Goal: Task Accomplishment & Management: Use online tool/utility

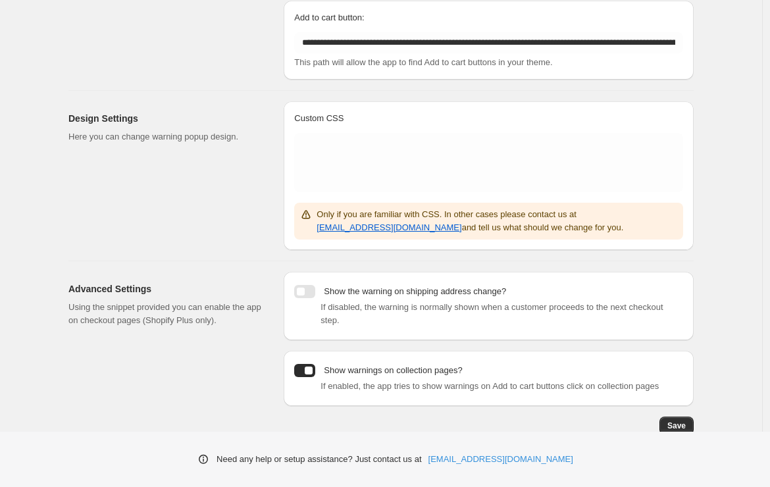
scroll to position [183, 0]
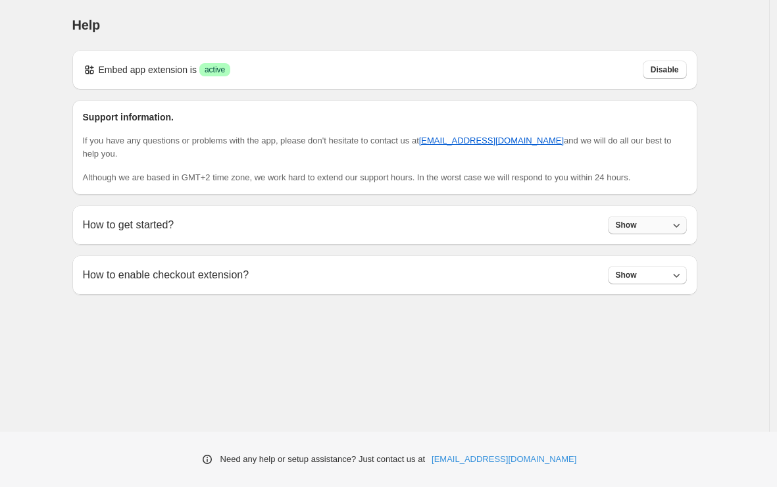
click at [646, 228] on button "Show" at bounding box center [647, 225] width 79 height 18
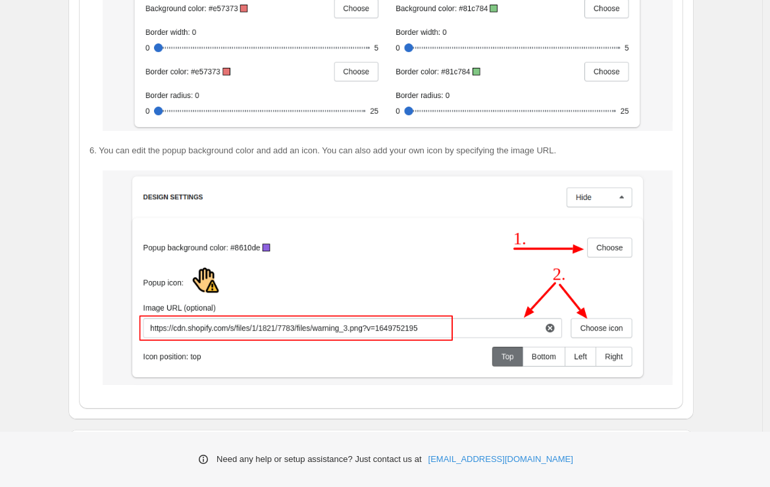
scroll to position [2295, 0]
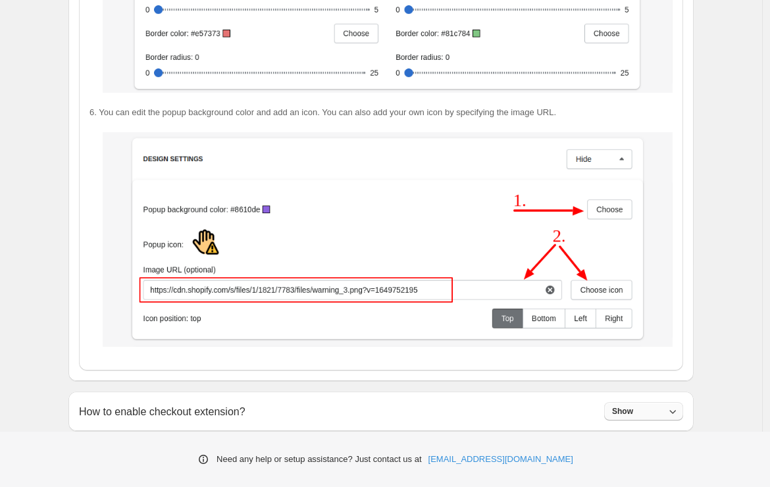
click at [644, 407] on button "Show" at bounding box center [643, 411] width 79 height 18
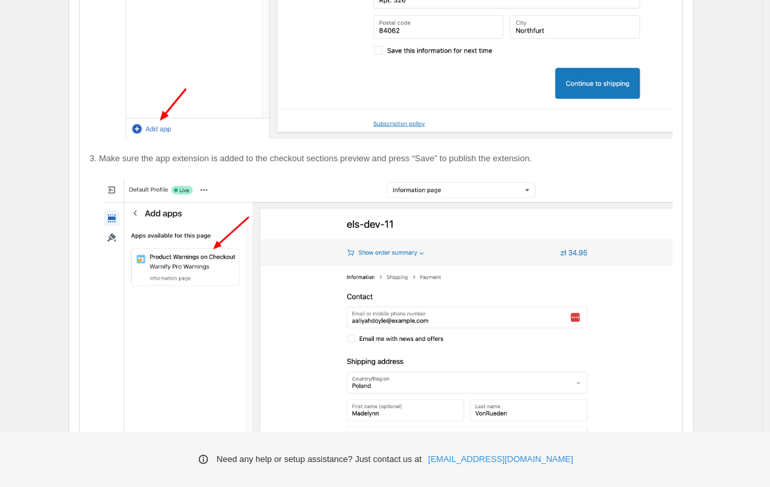
scroll to position [3177, 0]
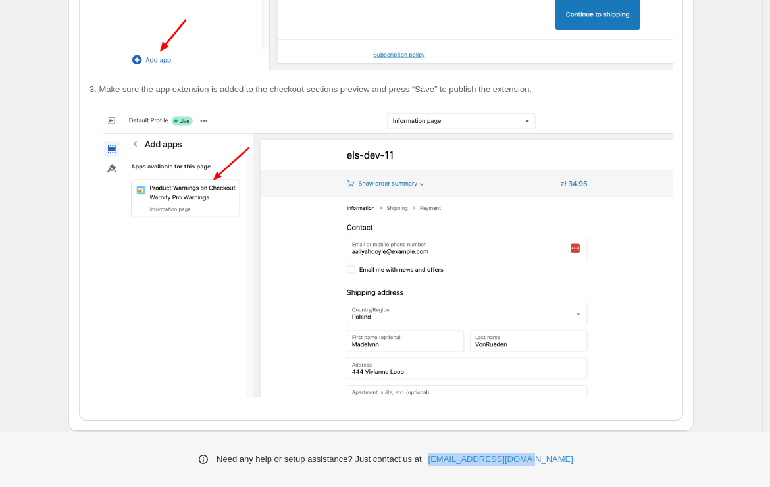
drag, startPoint x: 589, startPoint y: 459, endPoint x: 462, endPoint y: 451, distance: 127.3
click at [462, 451] on div "Need any help or setup assistance? Just contact us at help@elastic-soft.com" at bounding box center [385, 459] width 770 height 55
copy link "[EMAIL_ADDRESS][DOMAIN_NAME]"
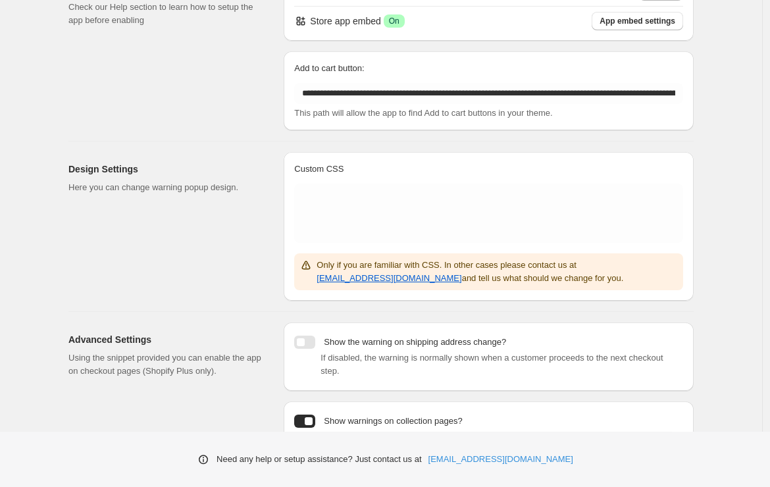
scroll to position [183, 0]
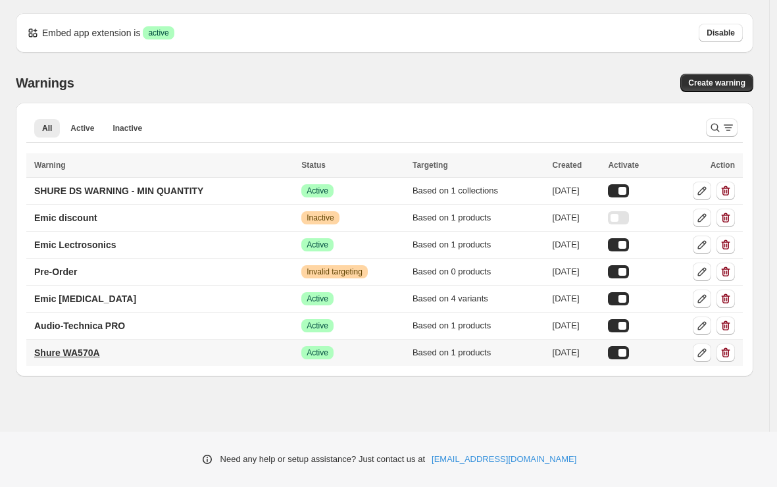
click at [67, 352] on p "Shure WA570A" at bounding box center [67, 352] width 66 height 13
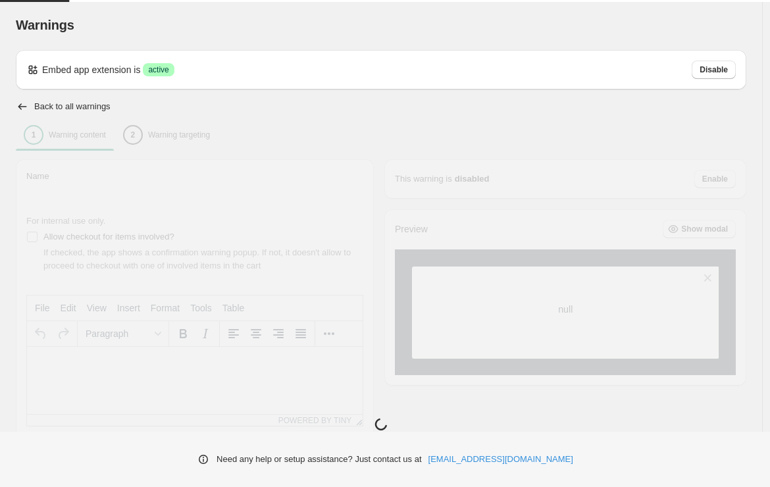
type input "**********"
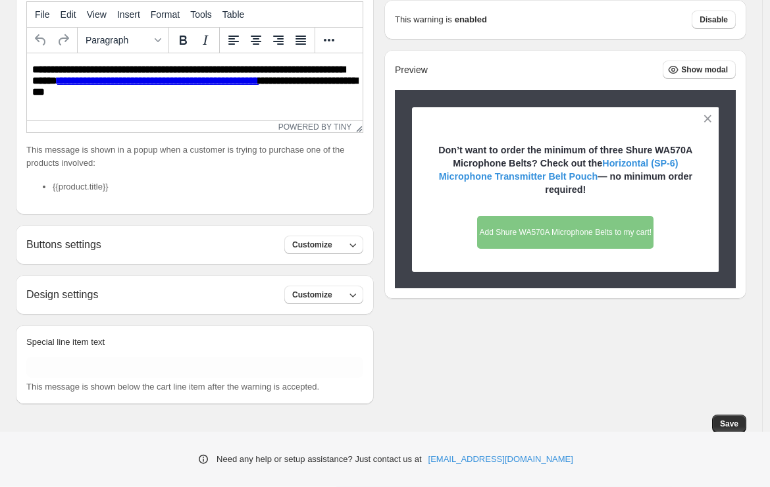
scroll to position [296, 0]
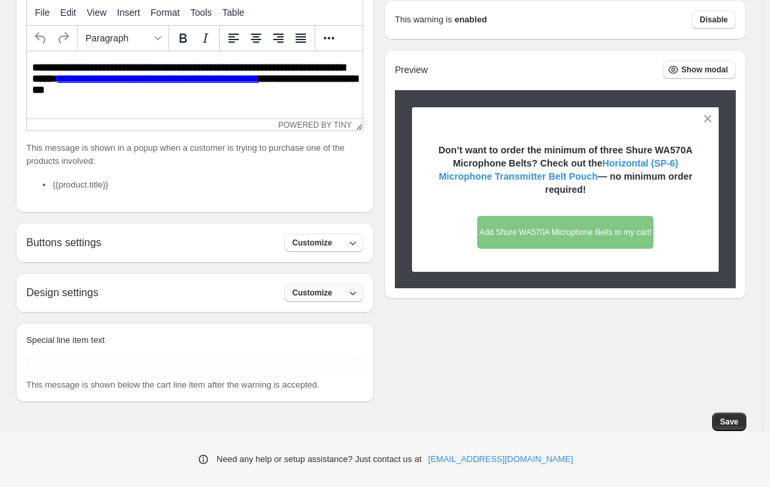
click at [301, 296] on span "Customize" at bounding box center [312, 293] width 40 height 11
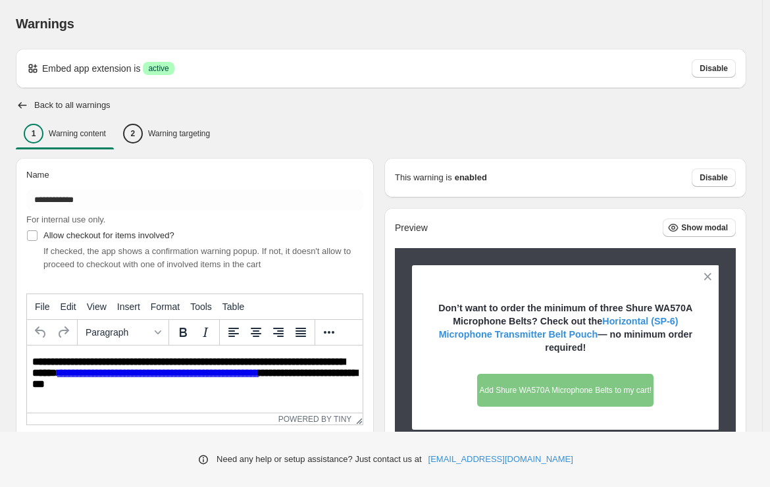
scroll to position [0, 0]
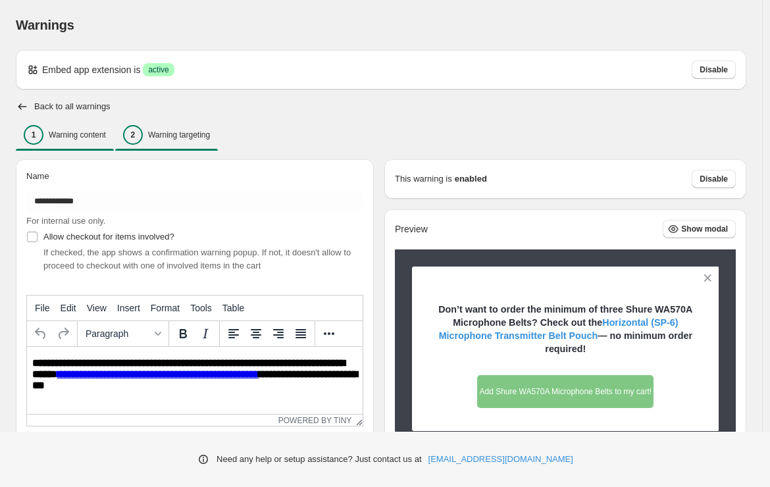
click at [162, 133] on p "Warning targeting" at bounding box center [179, 135] width 62 height 11
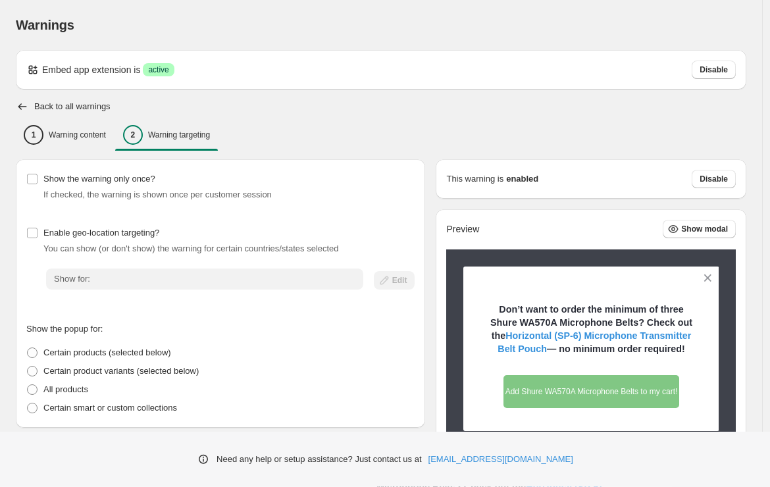
scroll to position [230, 0]
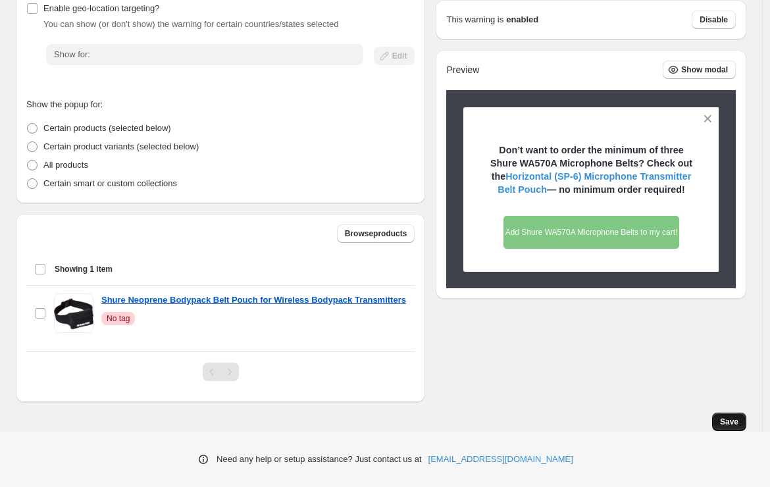
click at [739, 425] on span "Save" at bounding box center [729, 422] width 18 height 11
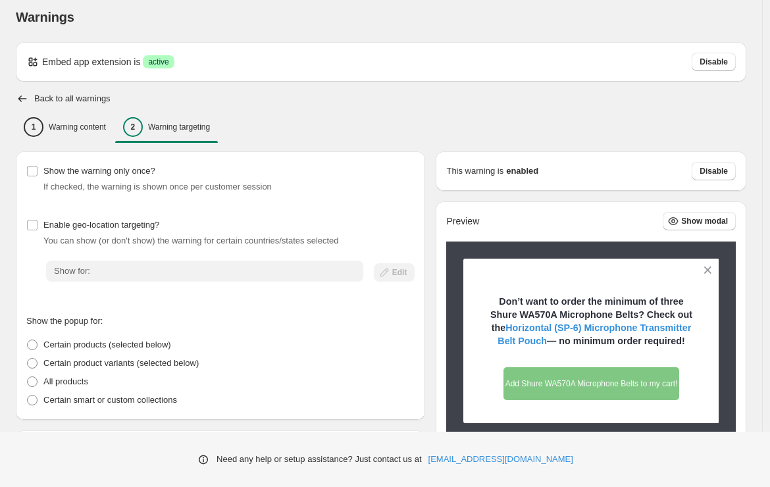
scroll to position [0, 0]
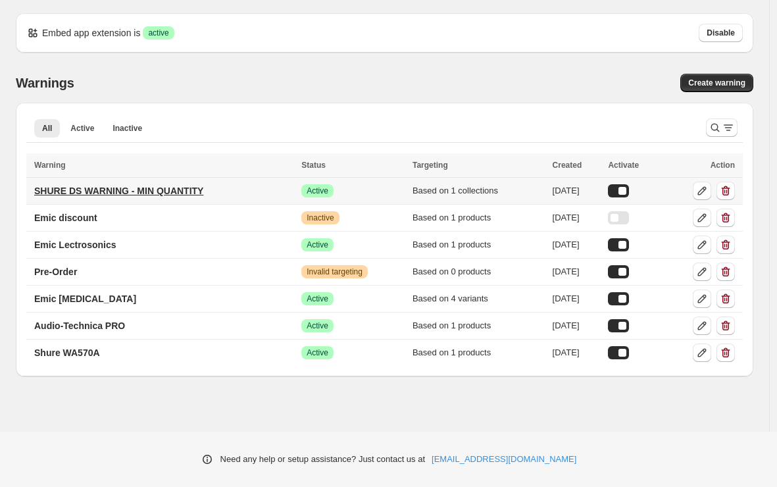
click at [124, 196] on p "SHURE DS WARNING - MIN QUANTITY" at bounding box center [118, 190] width 169 height 13
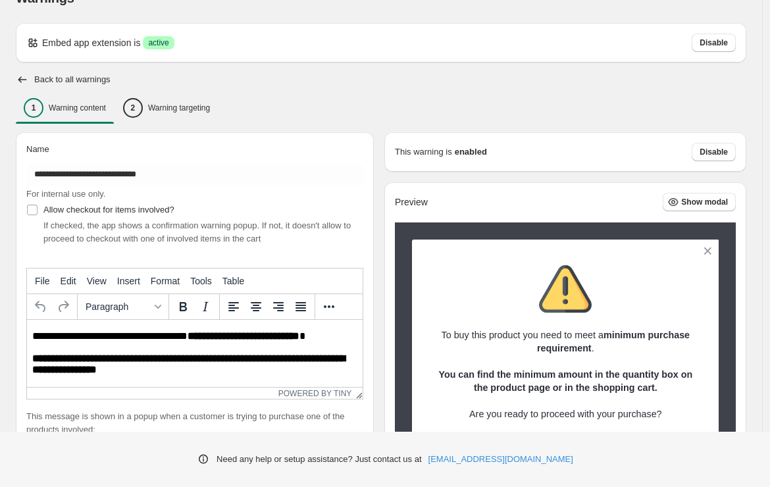
scroll to position [1, 0]
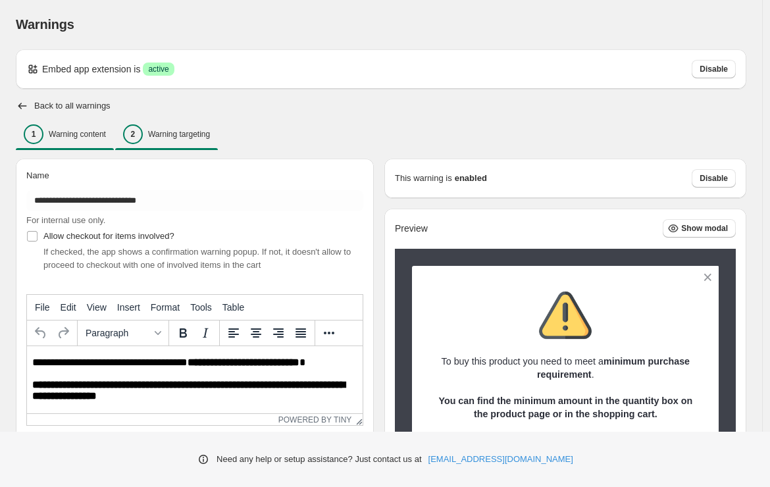
click at [190, 126] on div "2 Warning targeting" at bounding box center [166, 134] width 87 height 20
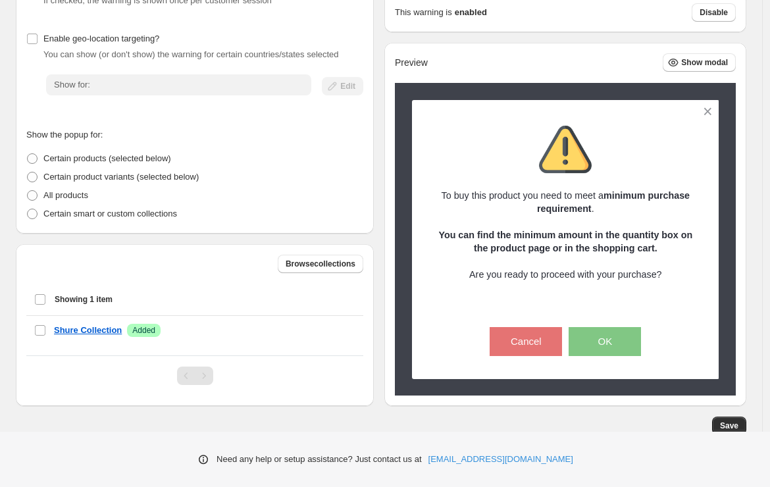
scroll to position [198, 0]
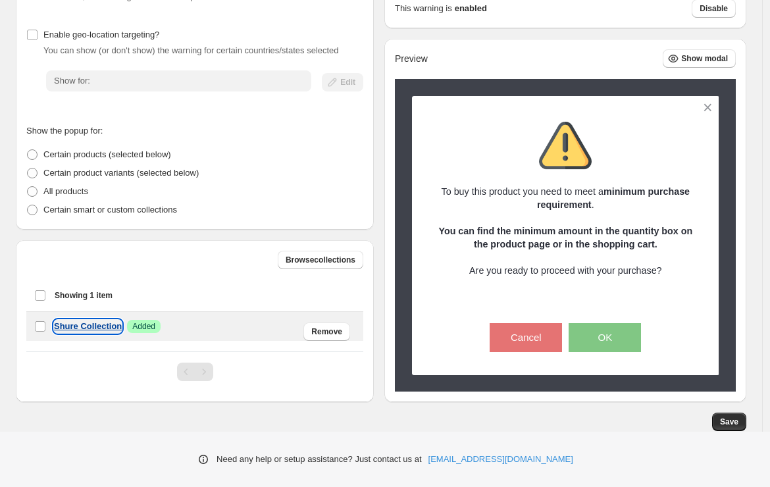
click at [103, 329] on p "Shure Collection" at bounding box center [88, 326] width 68 height 13
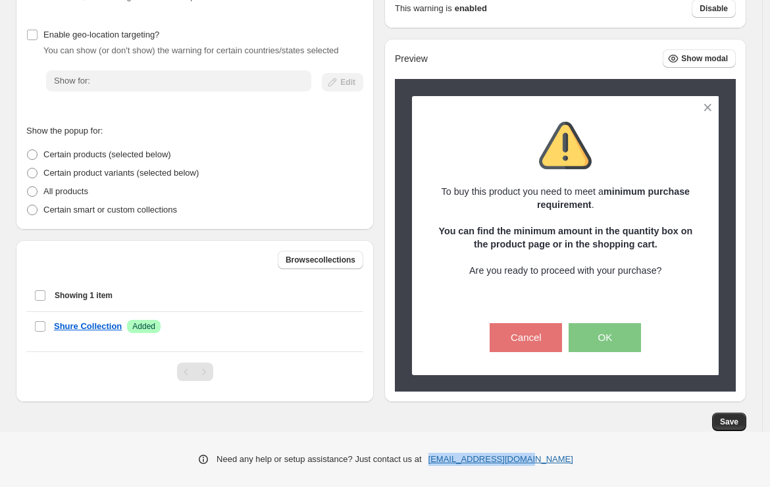
drag, startPoint x: 574, startPoint y: 458, endPoint x: 462, endPoint y: 457, distance: 111.9
click at [462, 457] on div "Need any help or setup assistance? Just contact us at help@elastic-soft.com" at bounding box center [385, 459] width 770 height 55
copy link "[EMAIL_ADDRESS][DOMAIN_NAME]"
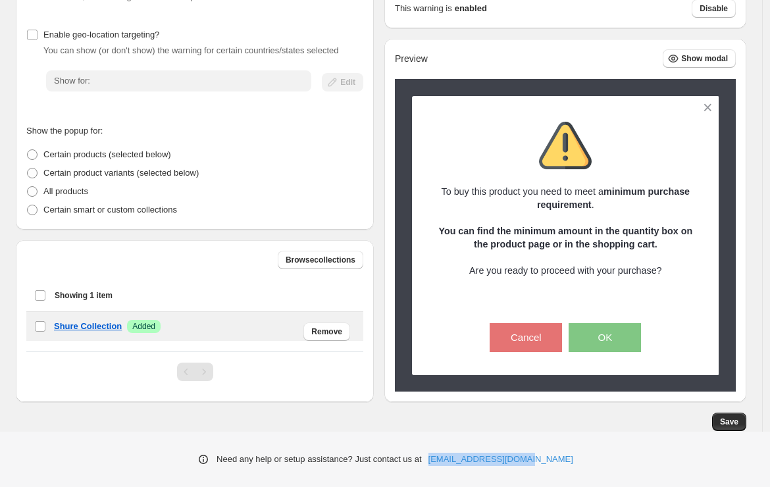
copy link "[EMAIL_ADDRESS][DOMAIN_NAME]"
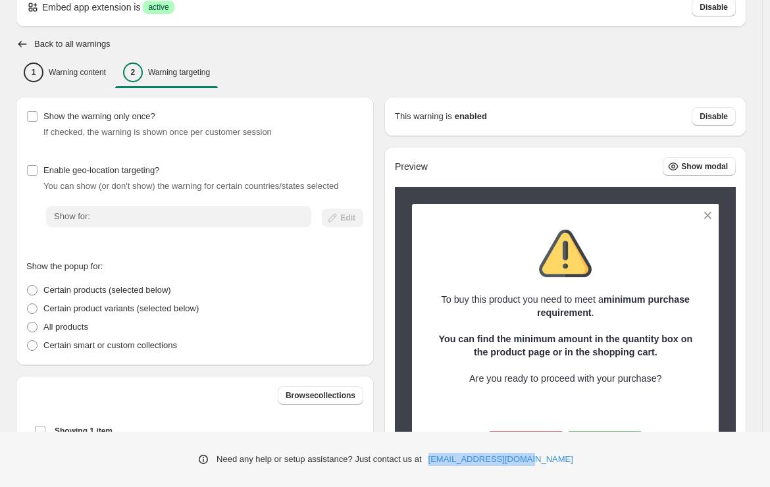
scroll to position [0, 0]
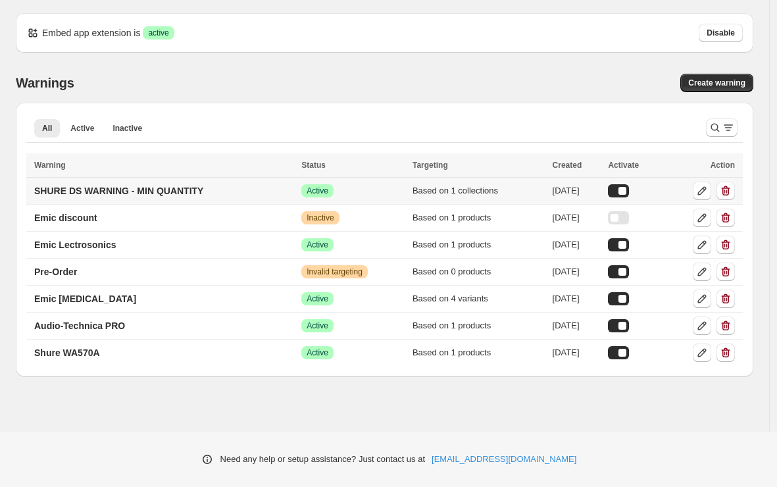
drag, startPoint x: 21, startPoint y: 192, endPoint x: 230, endPoint y: 190, distance: 208.7
click at [229, 190] on div "All Active Inactive More views All Active Inactive More views Loading warnings……" at bounding box center [385, 240] width 738 height 274
drag, startPoint x: 244, startPoint y: 196, endPoint x: 35, endPoint y: 193, distance: 209.3
click at [35, 193] on td "SHURE DS WARNING - MIN QUANTITY" at bounding box center [161, 191] width 271 height 27
drag, startPoint x: 19, startPoint y: 188, endPoint x: 157, endPoint y: 188, distance: 137.6
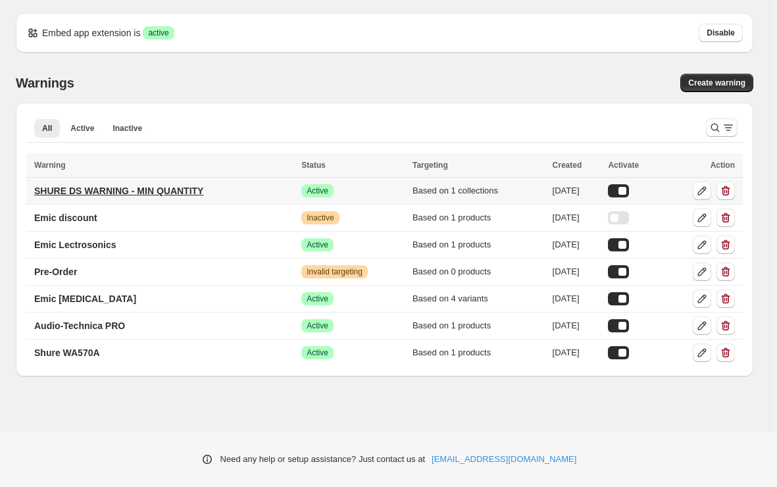
click at [157, 188] on div "All Active Inactive More views All Active Inactive More views Loading warnings……" at bounding box center [385, 240] width 738 height 274
click at [153, 192] on p "SHURE DS WARNING - MIN QUANTITY" at bounding box center [118, 190] width 169 height 13
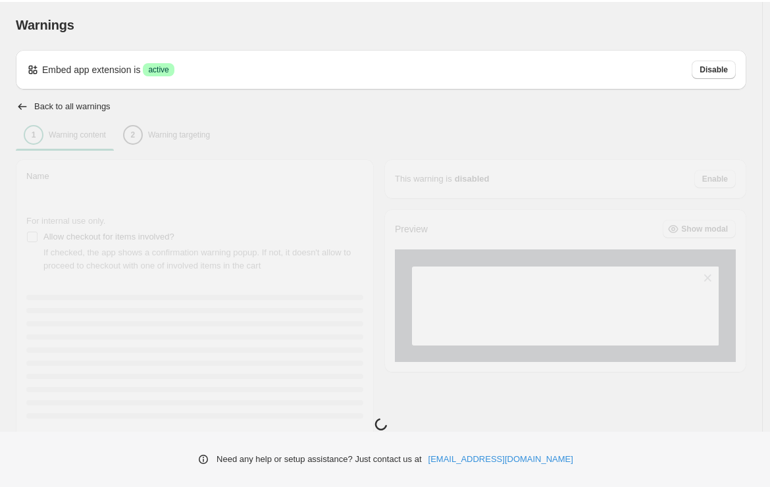
type input "**********"
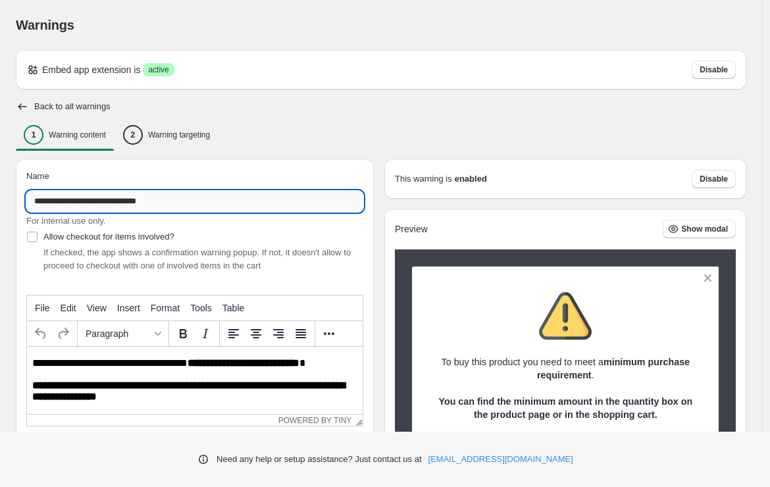
drag, startPoint x: 210, startPoint y: 199, endPoint x: 31, endPoint y: 203, distance: 179.1
click at [31, 203] on input "**********" at bounding box center [194, 201] width 337 height 21
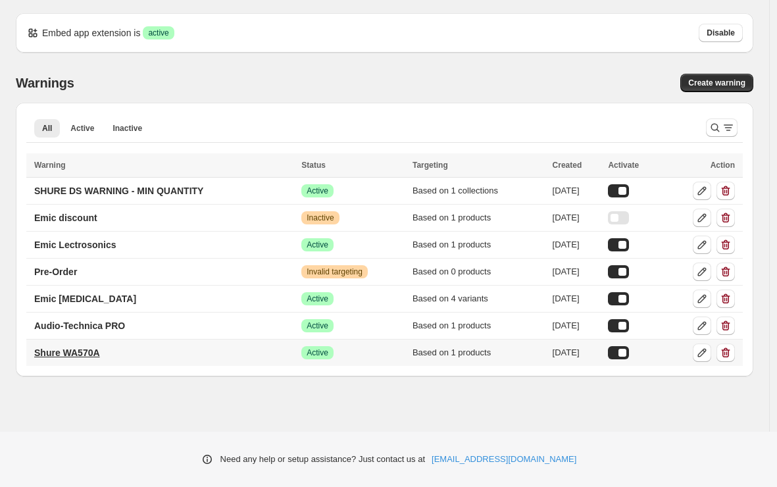
click at [63, 353] on p "Shure WA570A" at bounding box center [67, 352] width 66 height 13
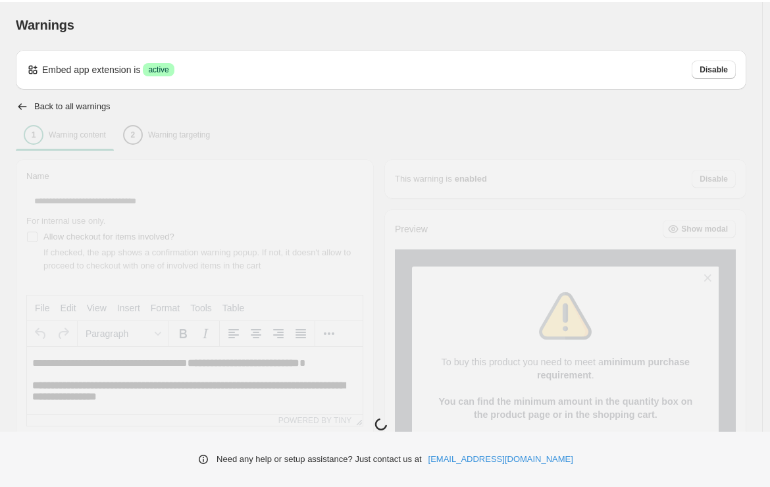
type input "**********"
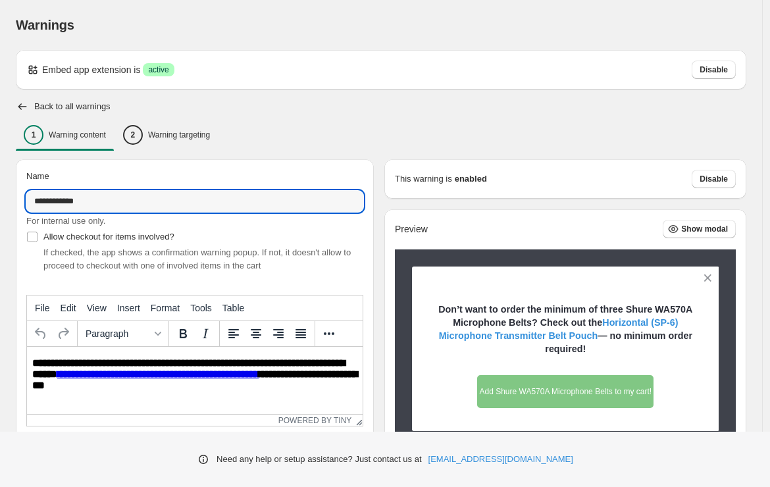
drag, startPoint x: 121, startPoint y: 203, endPoint x: 22, endPoint y: 199, distance: 99.5
click at [26, 200] on input "**********" at bounding box center [194, 201] width 337 height 21
